Goal: Communication & Community: Connect with others

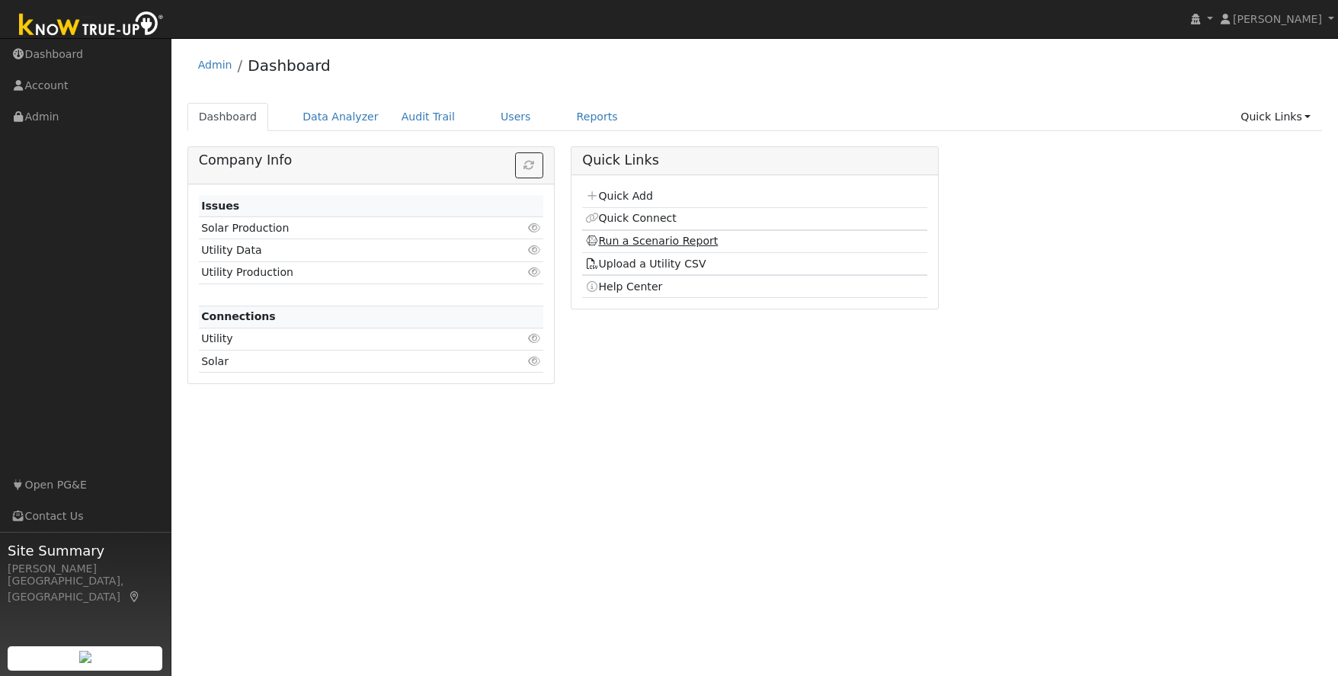
click at [611, 242] on link "Run a Scenario Report" at bounding box center [651, 241] width 133 height 12
click at [622, 219] on link "Quick Connect" at bounding box center [630, 218] width 91 height 12
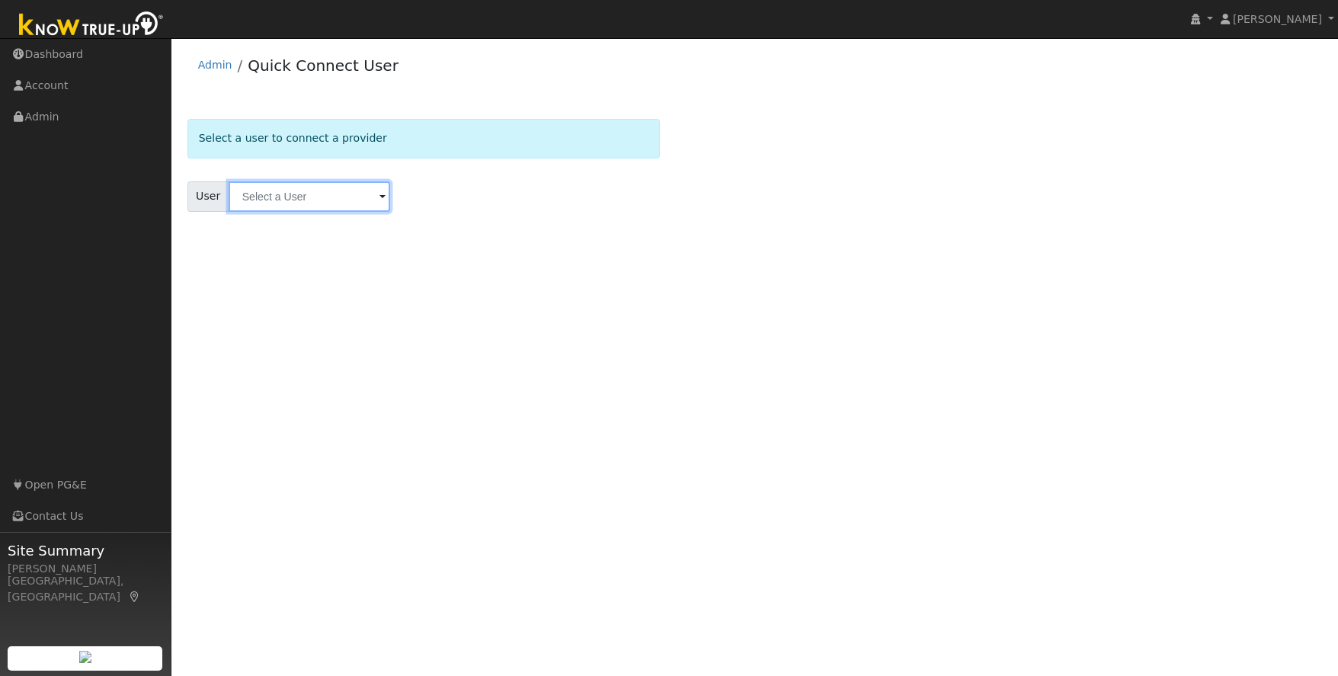
click at [291, 197] on input "text" at bounding box center [310, 196] width 162 height 30
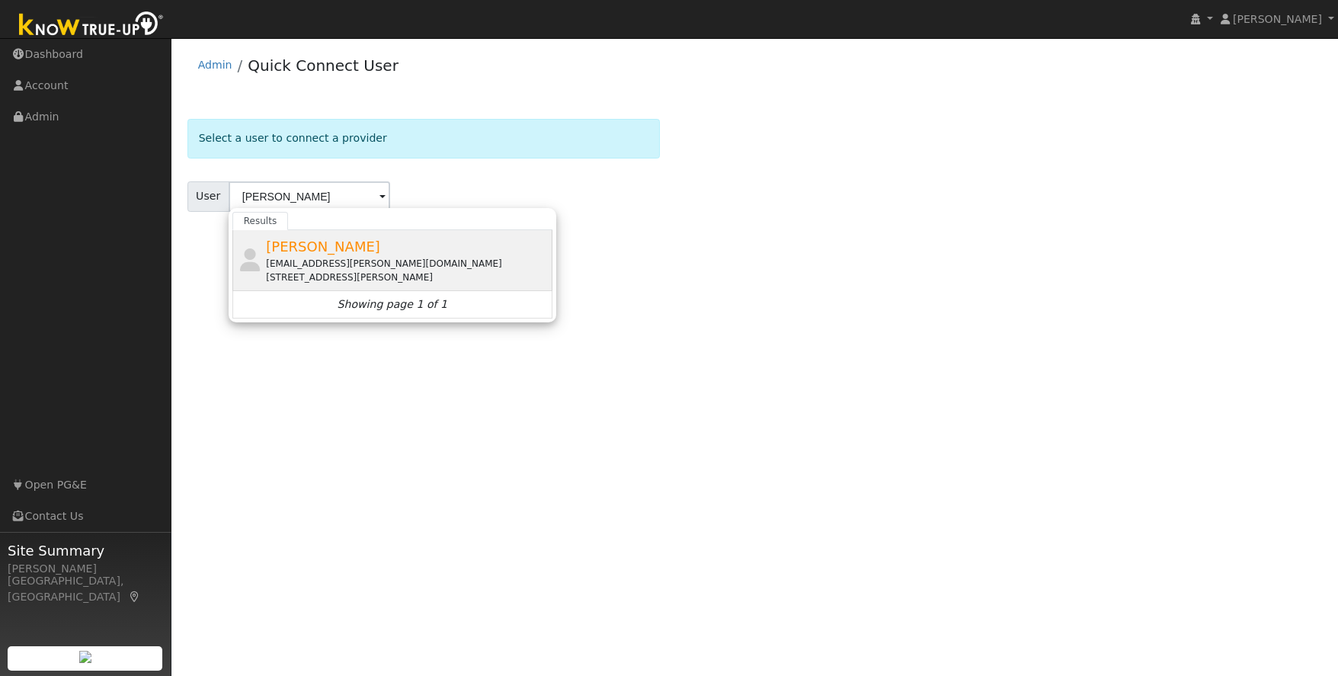
click at [312, 266] on div "[EMAIL_ADDRESS][PERSON_NAME][DOMAIN_NAME]" at bounding box center [407, 264] width 283 height 14
type input "Matt Cavallero"
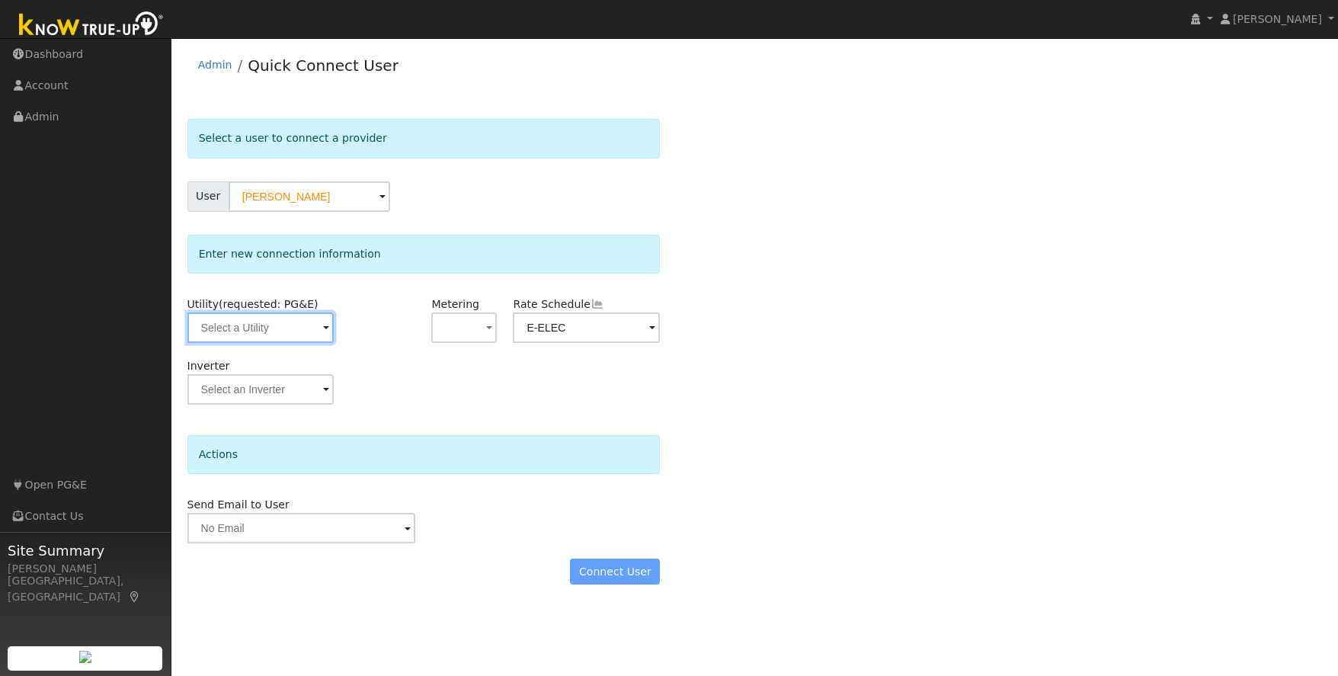
click at [267, 325] on input "text" at bounding box center [260, 327] width 147 height 30
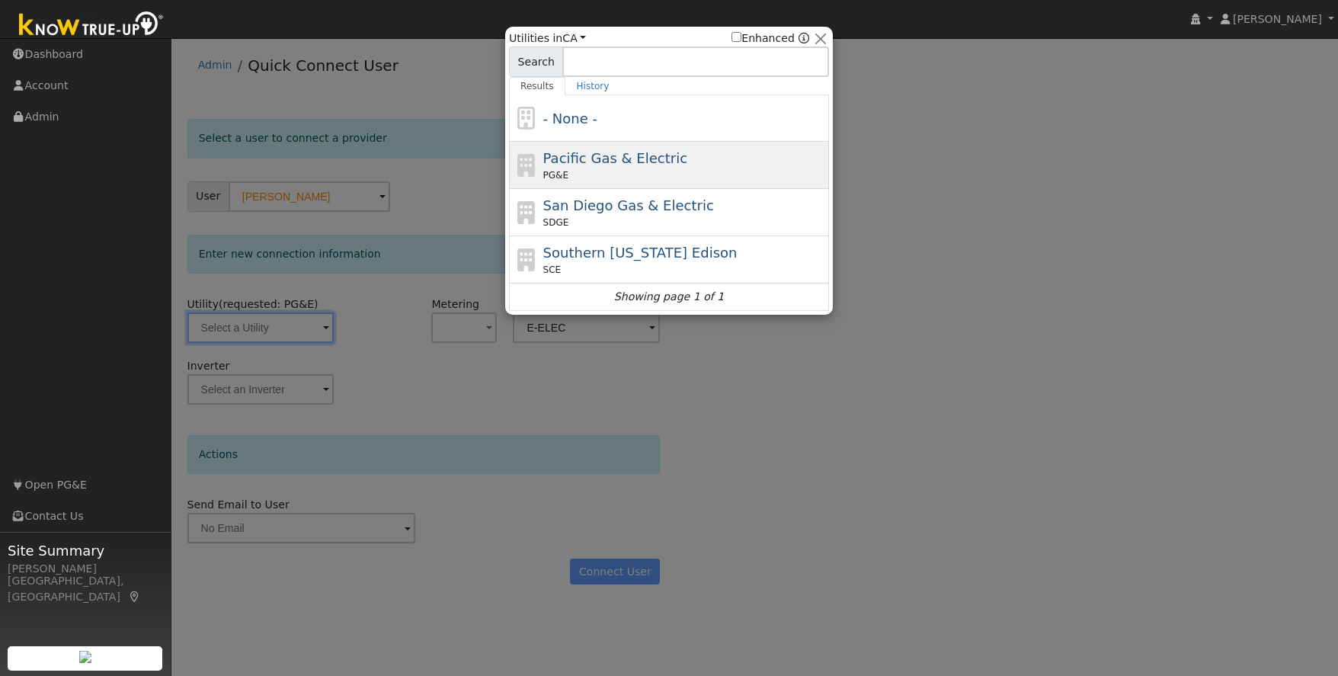
click at [767, 170] on div "PG&E" at bounding box center [684, 175] width 283 height 14
type input "PG&E"
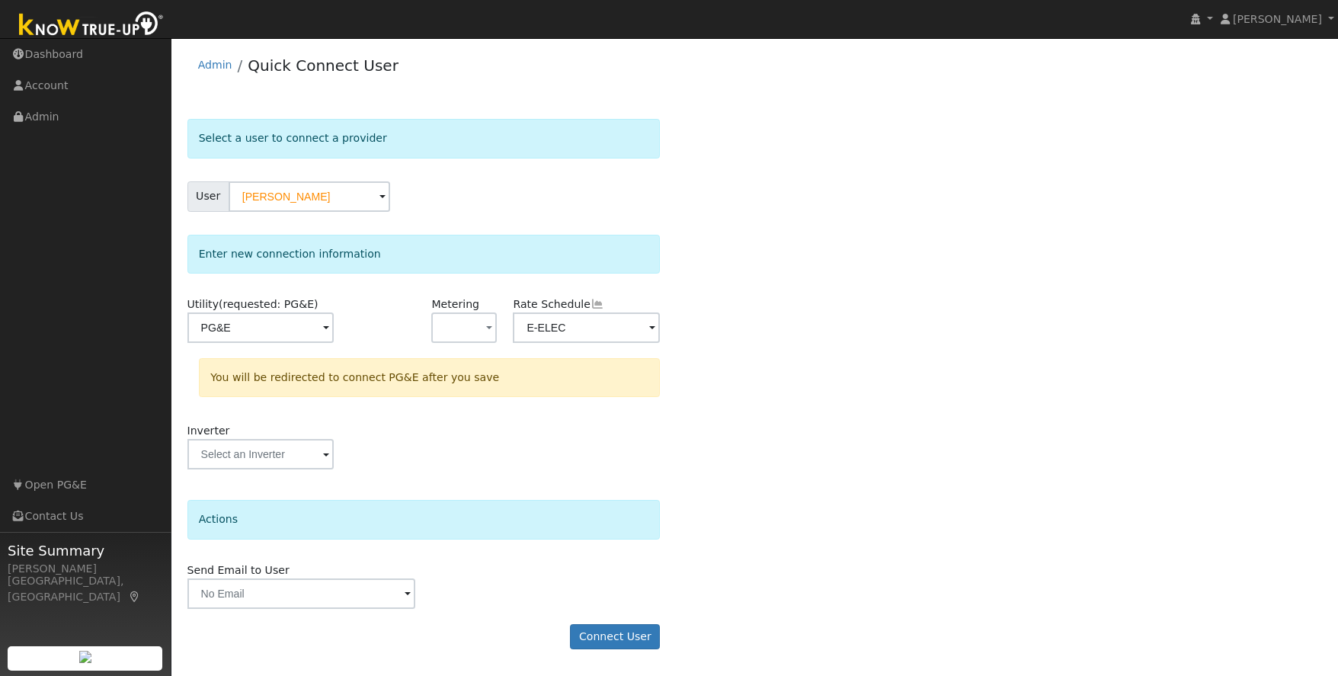
click at [787, 456] on div "Select a user to connect a provider User Matt Cavallero Account Default Account…" at bounding box center [754, 392] width 1135 height 546
click at [604, 639] on button "Connect User" at bounding box center [615, 637] width 90 height 26
